Goal: Task Accomplishment & Management: Manage account settings

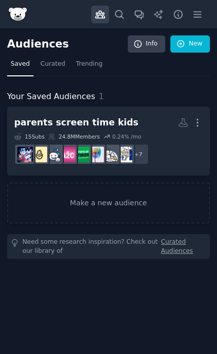
click at [197, 15] on icon "button" at bounding box center [197, 14] width 11 height 11
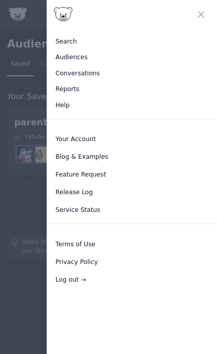
click at [97, 142] on link "Your Account" at bounding box center [131, 140] width 163 height 16
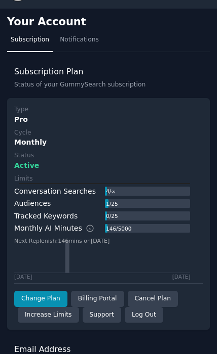
scroll to position [19, 0]
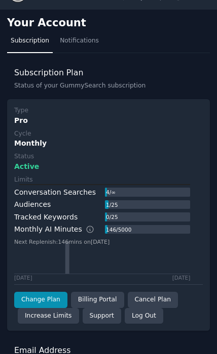
click at [159, 295] on div "Cancel Plan" at bounding box center [153, 300] width 50 height 16
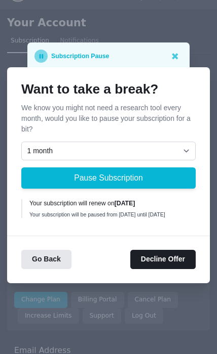
click at [142, 270] on button "Decline Offer" at bounding box center [162, 260] width 65 height 20
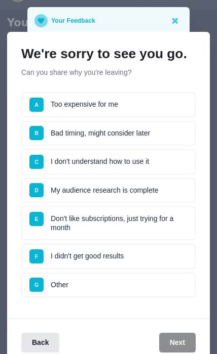
click at [156, 175] on li "C I don't understand how to use it" at bounding box center [108, 161] width 174 height 25
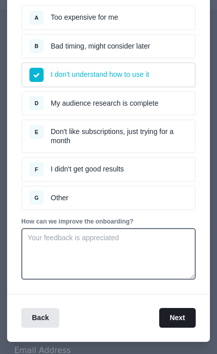
scroll to position [87, 0]
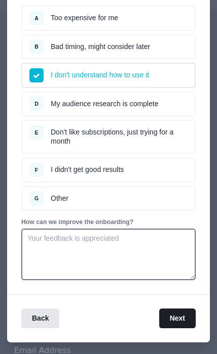
click at [160, 316] on button "Next" at bounding box center [177, 319] width 36 height 20
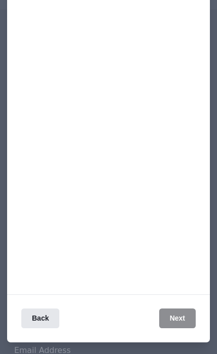
scroll to position [42, 0]
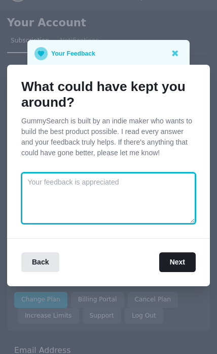
click at [130, 189] on textarea at bounding box center [108, 199] width 174 height 52
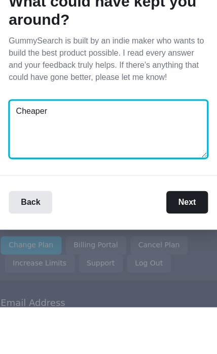
type textarea "Cheaper"
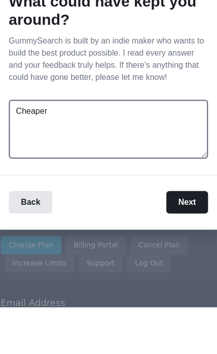
click at [167, 252] on button "Next" at bounding box center [177, 262] width 36 height 20
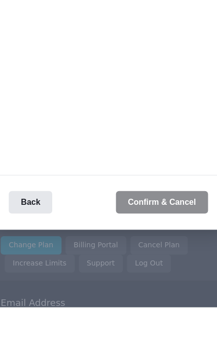
scroll to position [60, 0]
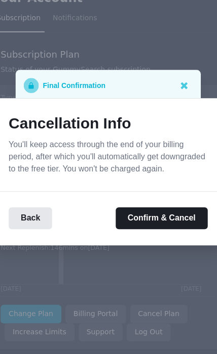
click at [128, 206] on button "Confirm & Cancel" at bounding box center [155, 216] width 80 height 20
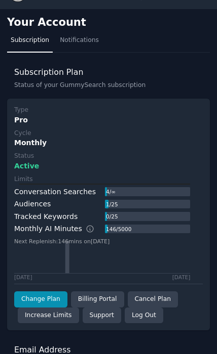
scroll to position [19, 0]
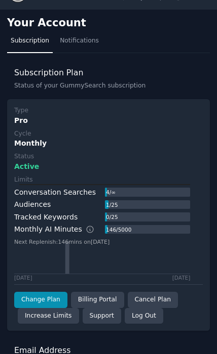
click at [100, 299] on div "Billing Portal" at bounding box center [97, 300] width 53 height 16
